Goal: Task Accomplishment & Management: Use online tool/utility

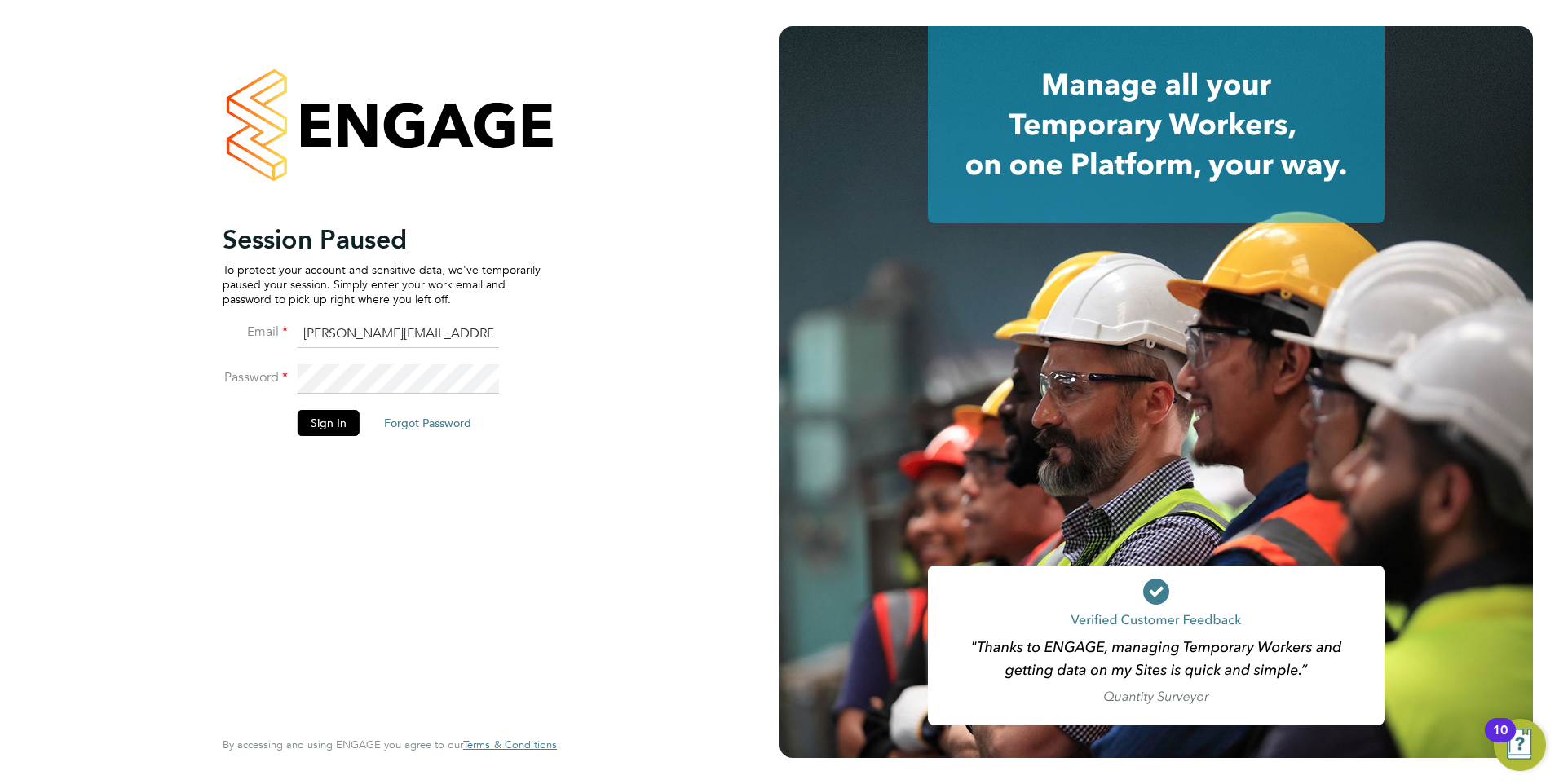
click at [449, 314] on ng-template "Session Paused To protect your account and sensitive data, we've temporarily pa…" at bounding box center [381, 337] width 318 height 229
click at [453, 332] on input "Pallvi.Raghvani@ncclondon.ac.uk" at bounding box center [398, 334] width 202 height 29
type input "Raj.Ali@ncclondon.ac.uk"
click at [332, 411] on button "Sign In" at bounding box center [328, 423] width 62 height 26
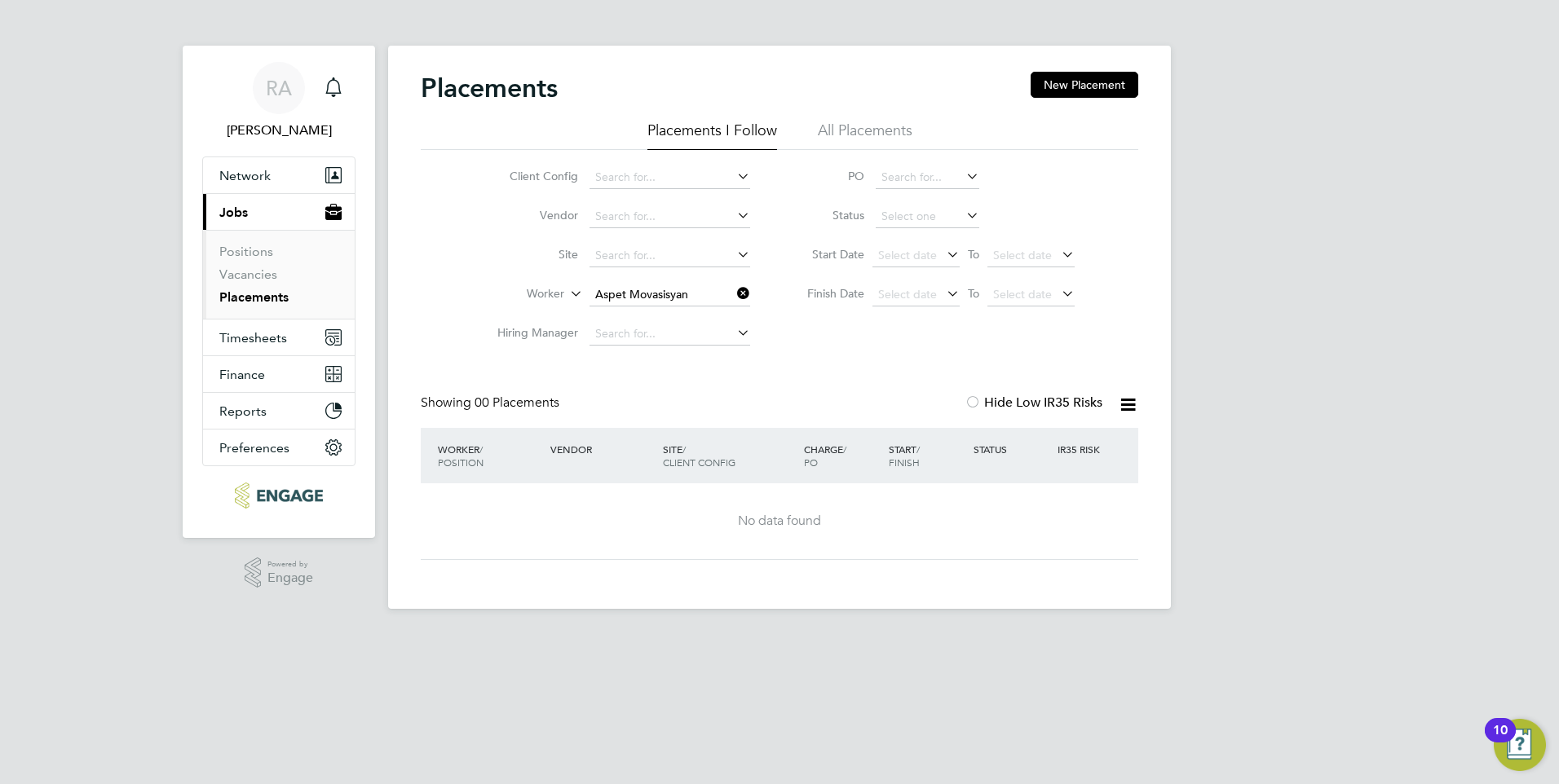
click at [734, 282] on icon at bounding box center [734, 293] width 0 height 23
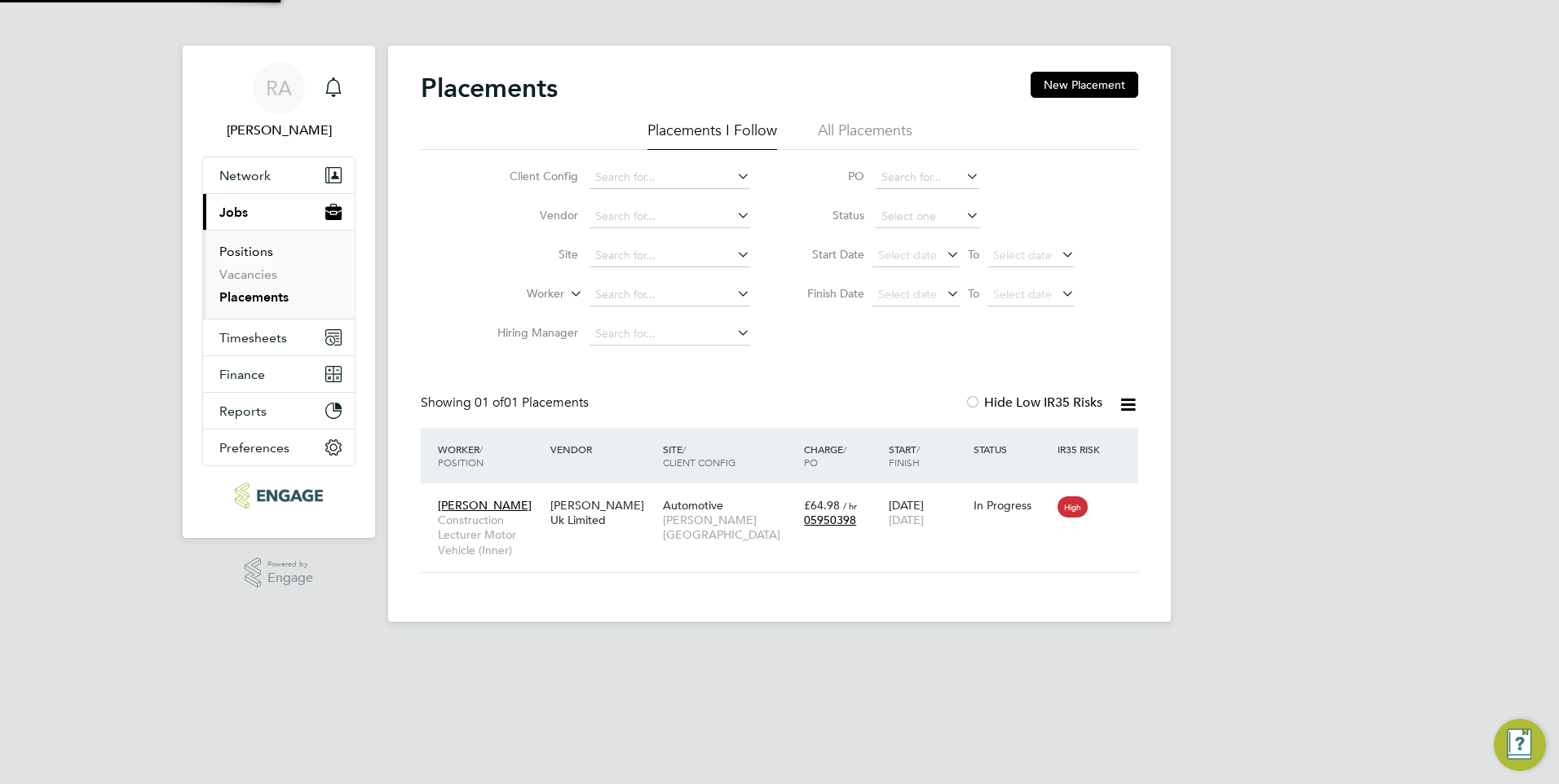
scroll to position [16, 77]
click at [264, 331] on span "Timesheets" at bounding box center [252, 337] width 68 height 16
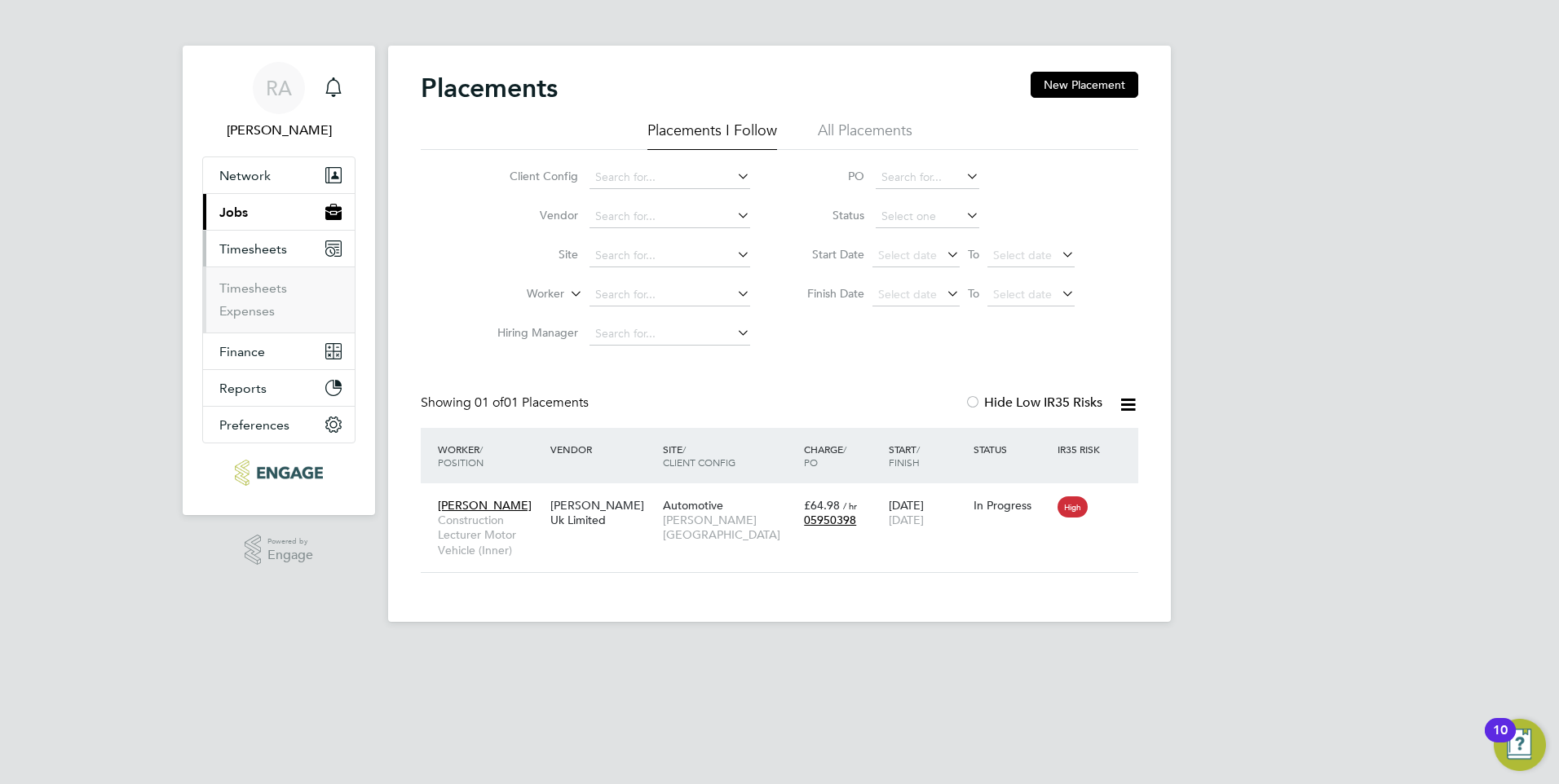
click at [278, 277] on ul "Timesheets Expenses" at bounding box center [279, 299] width 152 height 66
click at [275, 282] on link "Timesheets" at bounding box center [252, 287] width 68 height 16
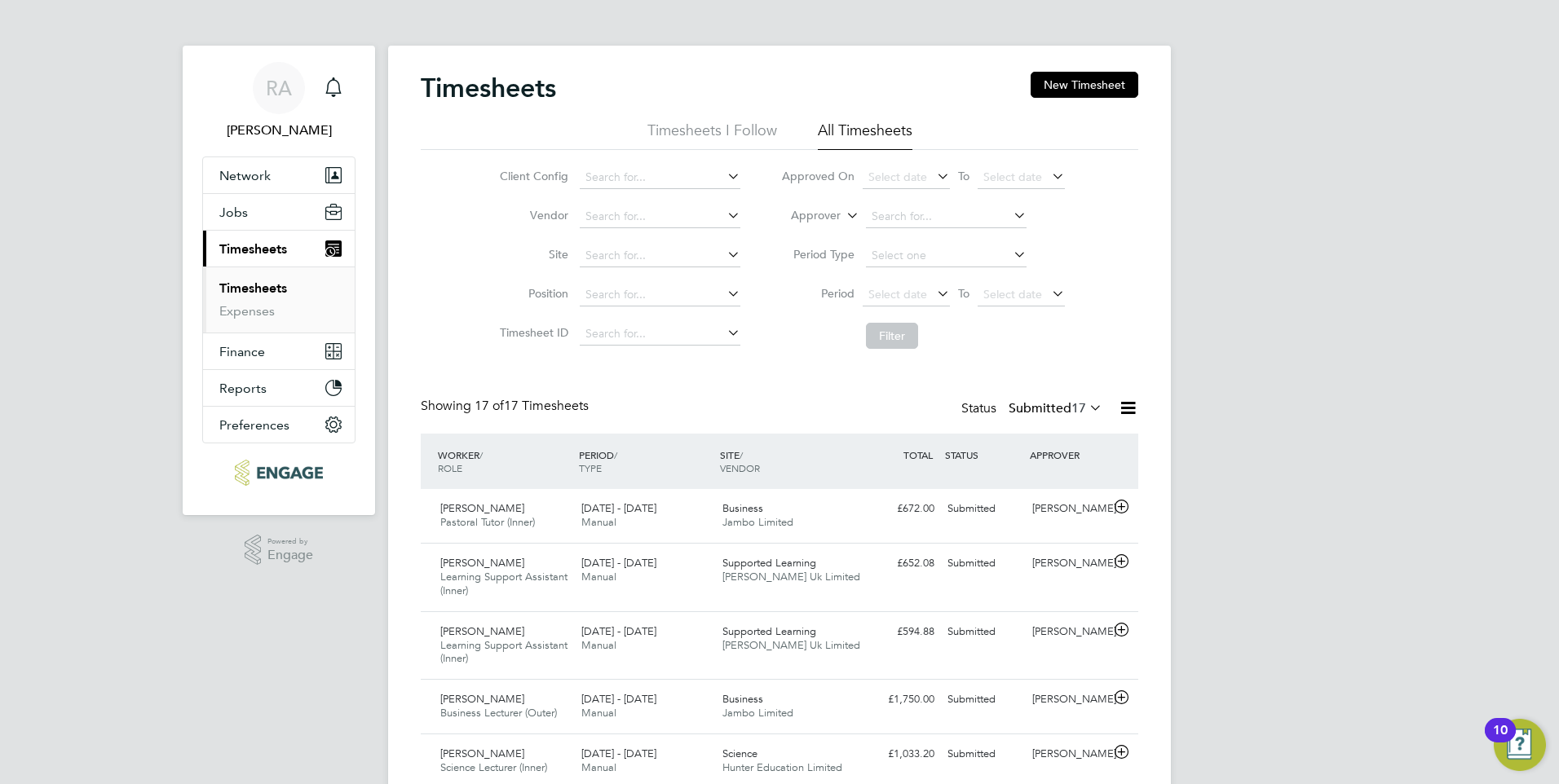
click at [757, 127] on li "Timesheets I Follow" at bounding box center [712, 136] width 130 height 29
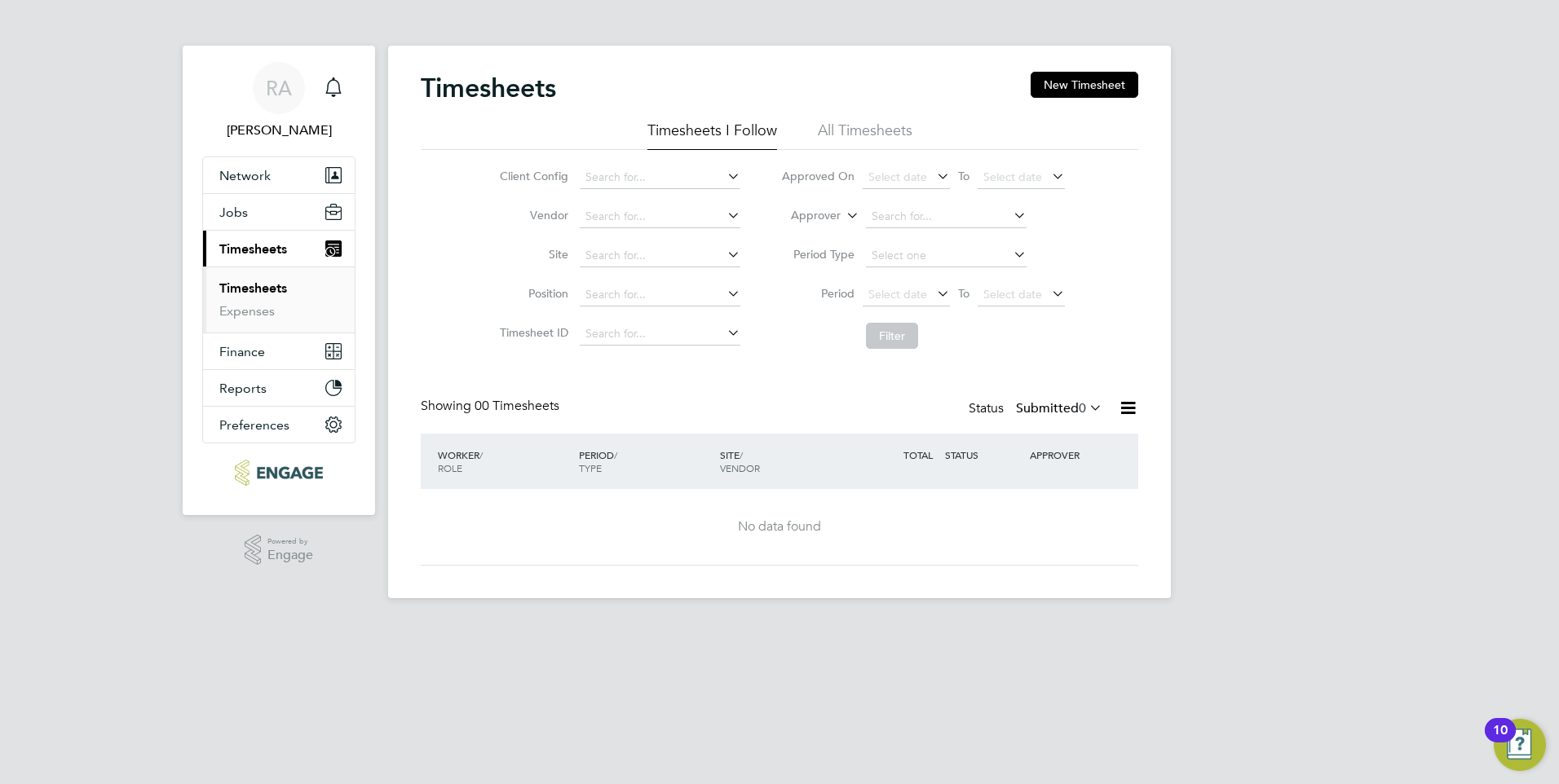
click at [896, 141] on li "All Timesheets" at bounding box center [865, 136] width 95 height 29
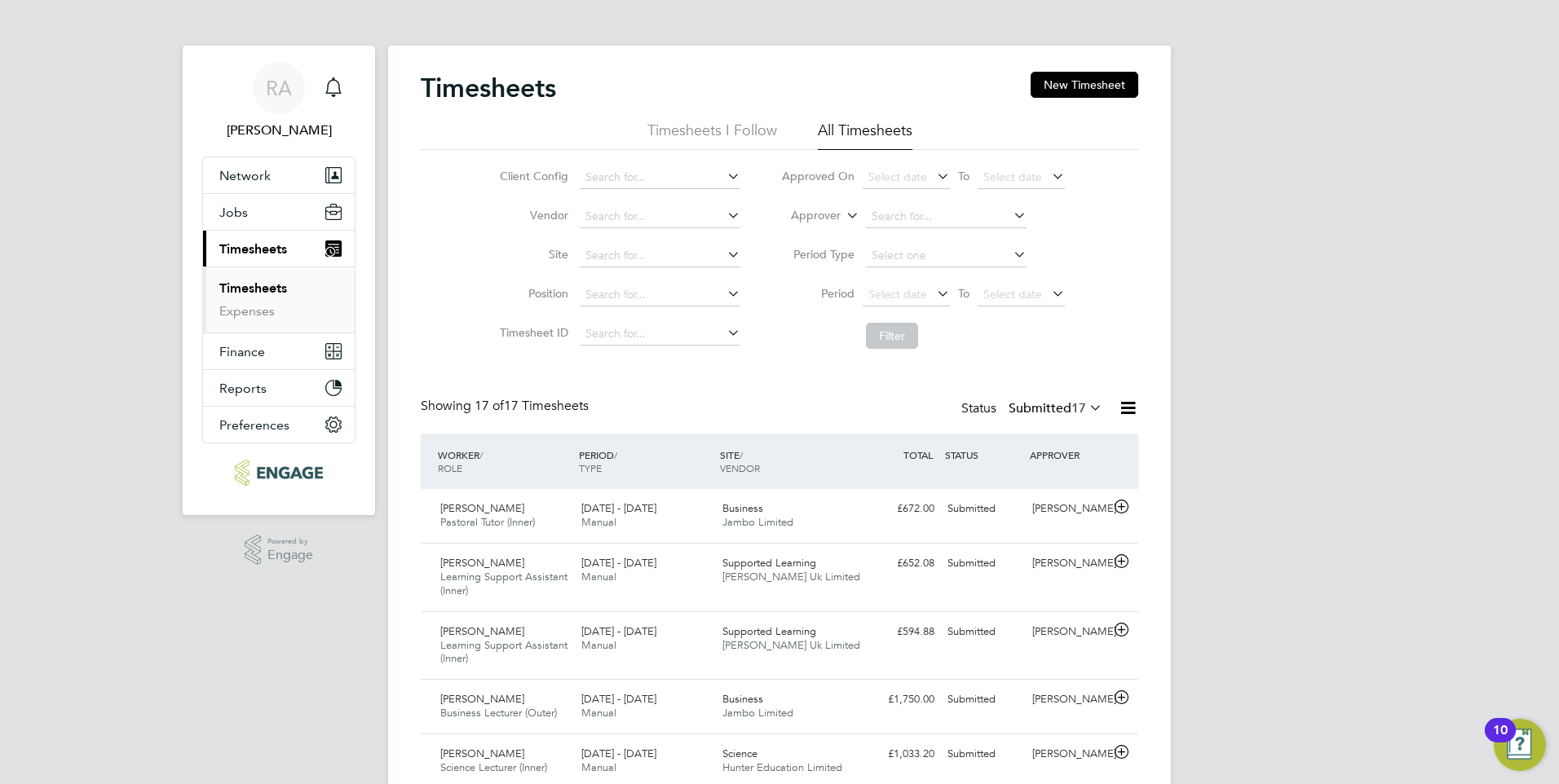
click at [893, 136] on li "All Timesheets" at bounding box center [865, 136] width 95 height 29
click at [906, 206] on input at bounding box center [946, 217] width 161 height 23
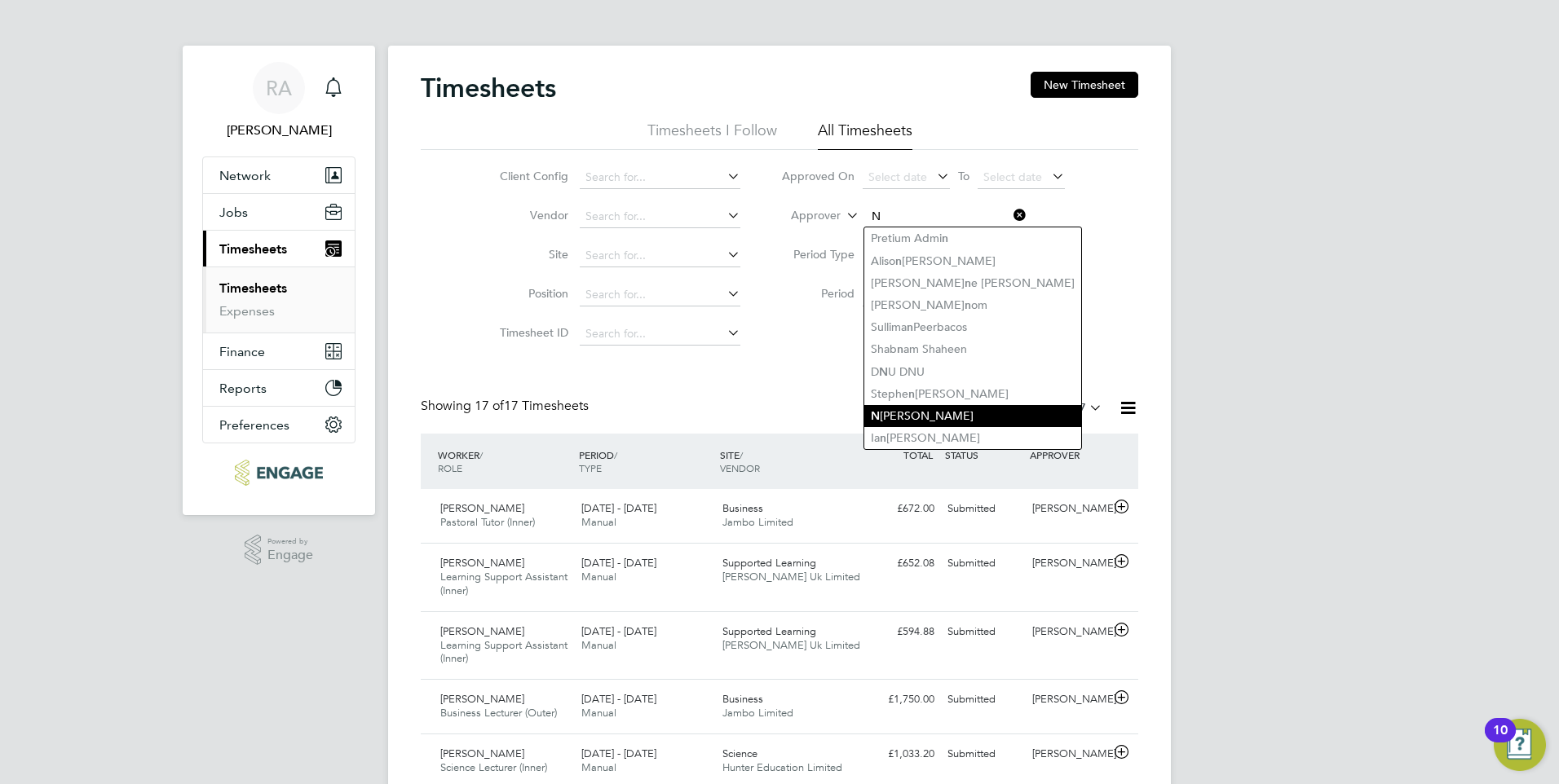
click at [927, 416] on li "N [PERSON_NAME]" at bounding box center [972, 416] width 217 height 22
type input "[PERSON_NAME]"
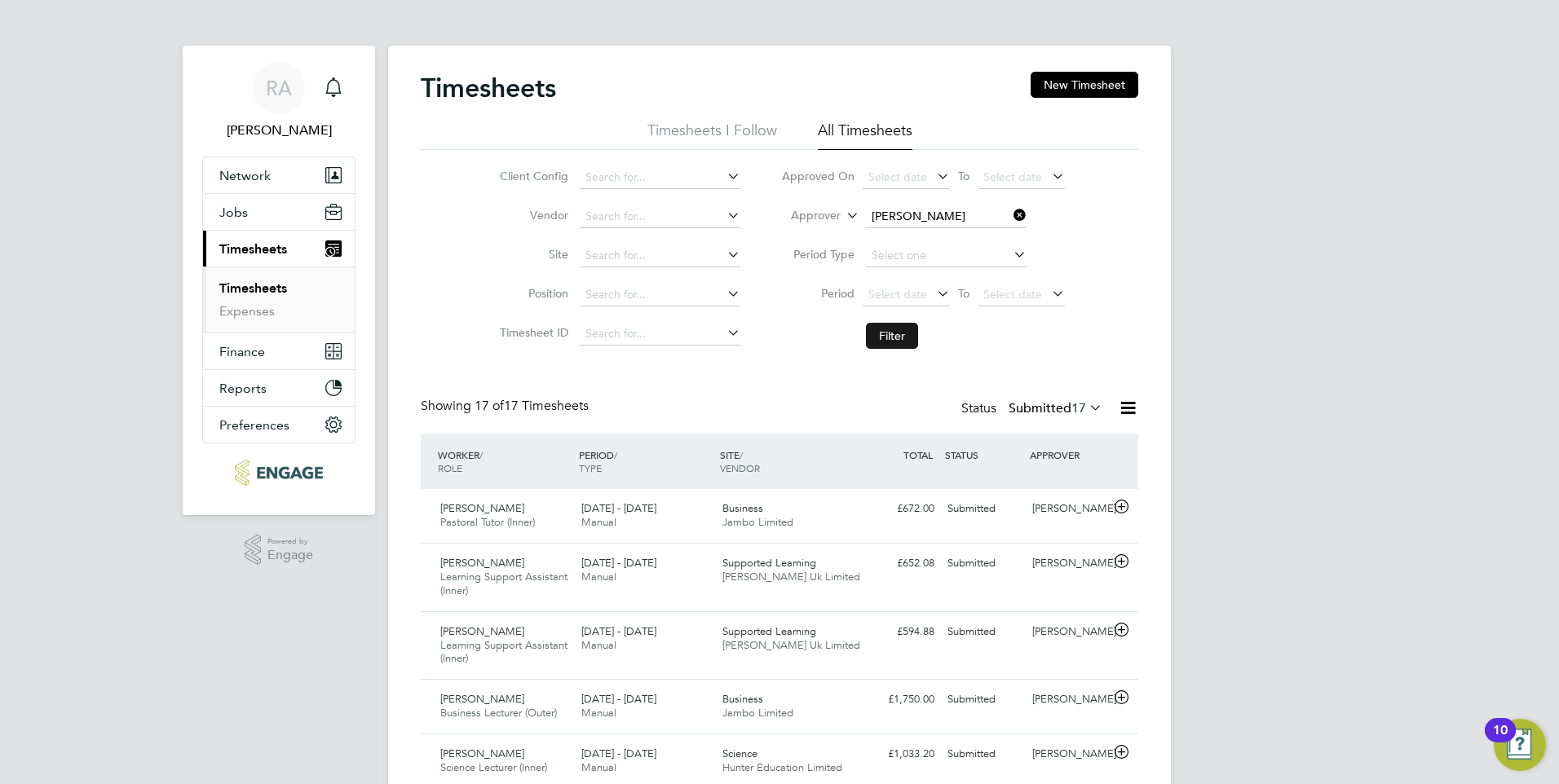
click at [866, 339] on button "Filter" at bounding box center [892, 336] width 52 height 26
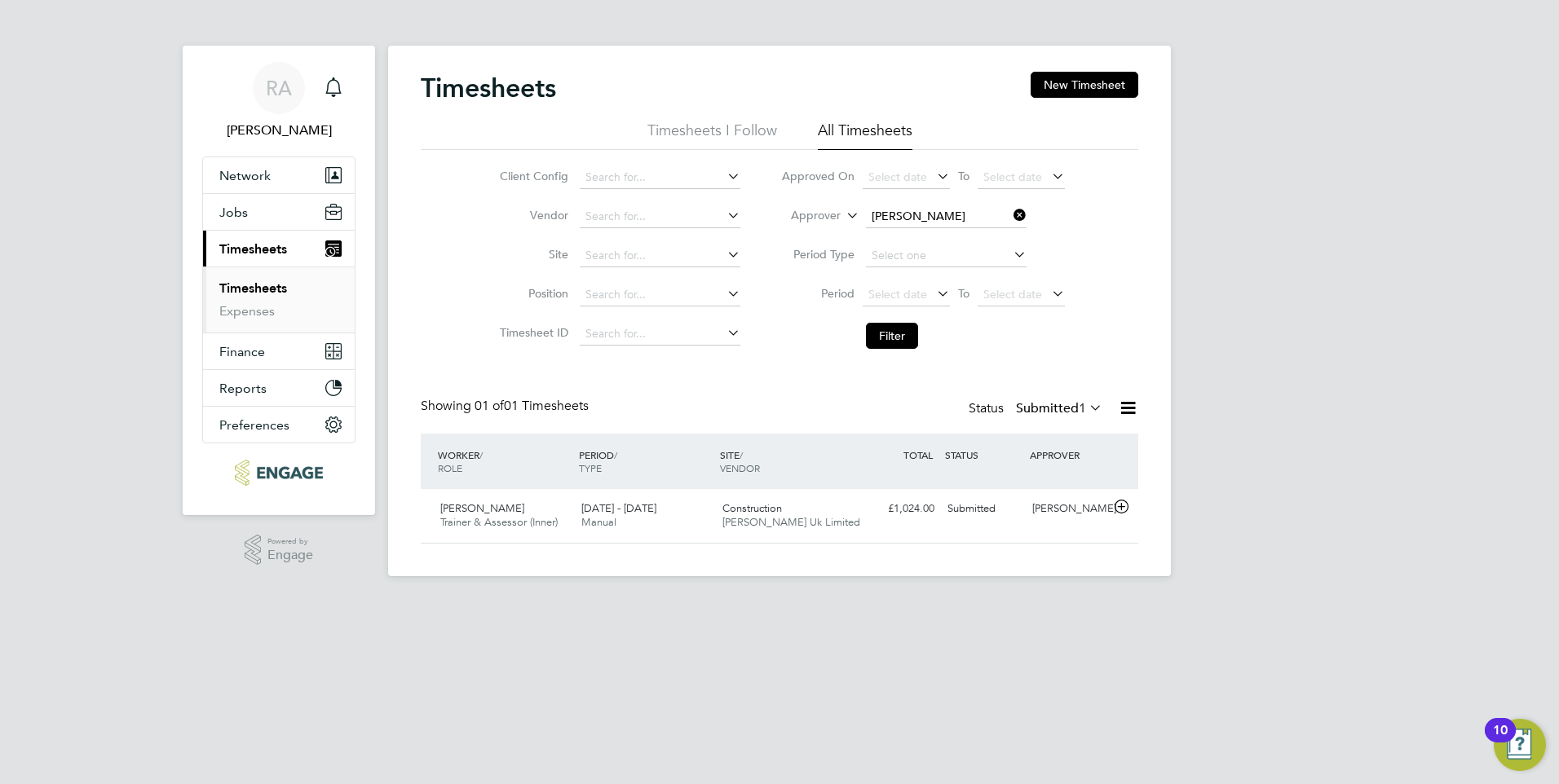
click at [256, 289] on link "Timesheets" at bounding box center [252, 287] width 68 height 16
